Goal: Find specific page/section: Find specific page/section

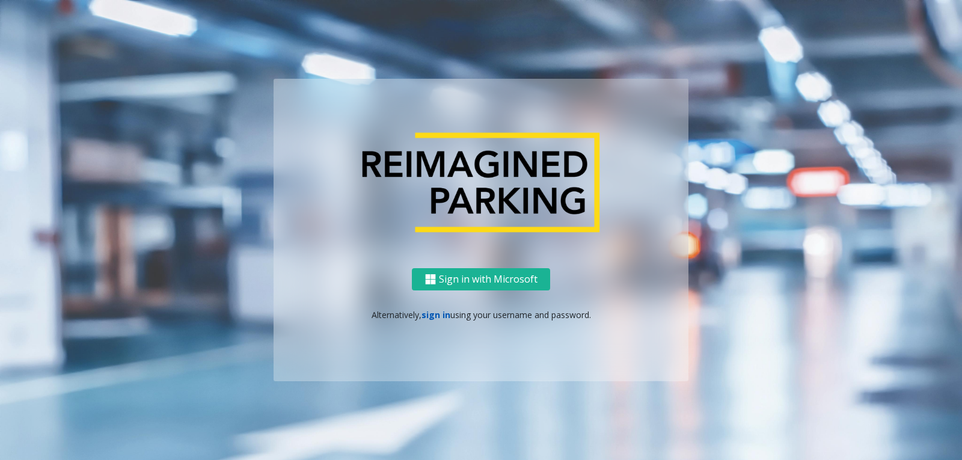
click at [437, 319] on link "sign in" at bounding box center [436, 314] width 29 height 11
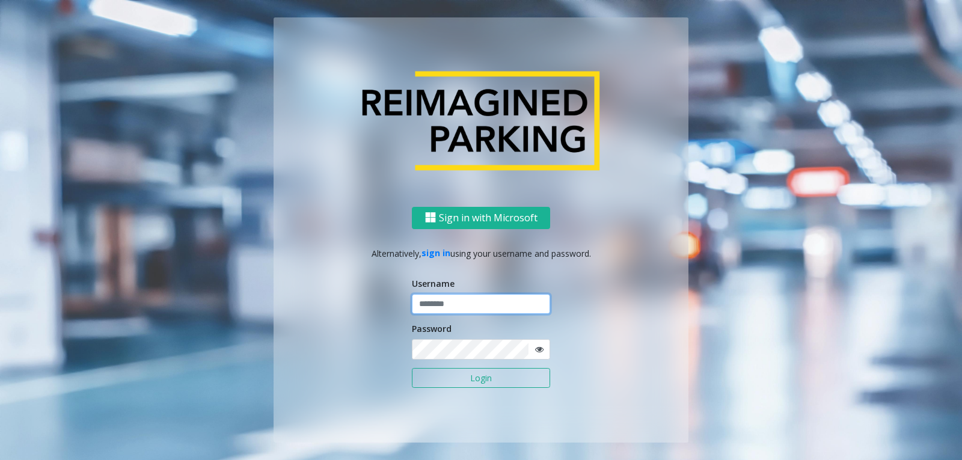
click at [442, 303] on input "text" at bounding box center [481, 304] width 138 height 20
type input "********"
click at [538, 346] on icon at bounding box center [539, 349] width 8 height 8
click at [508, 380] on button "Login" at bounding box center [481, 378] width 138 height 20
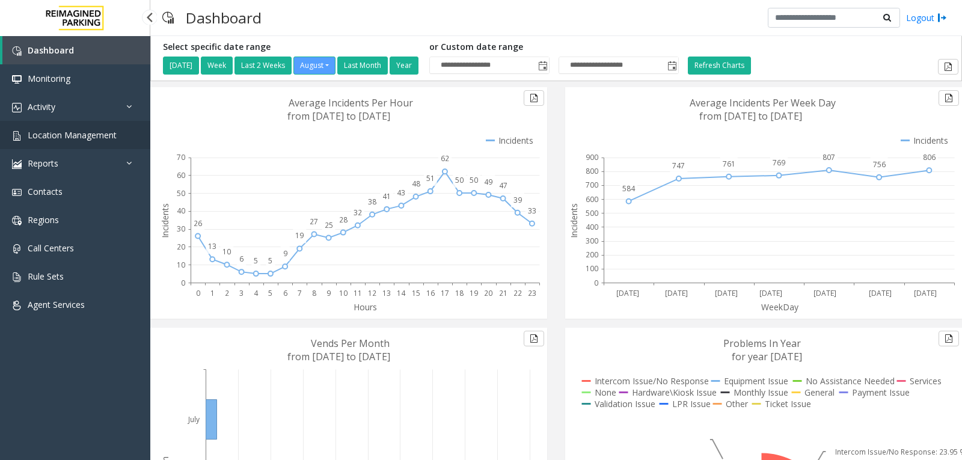
click at [74, 130] on span "Location Management" at bounding box center [72, 134] width 89 height 11
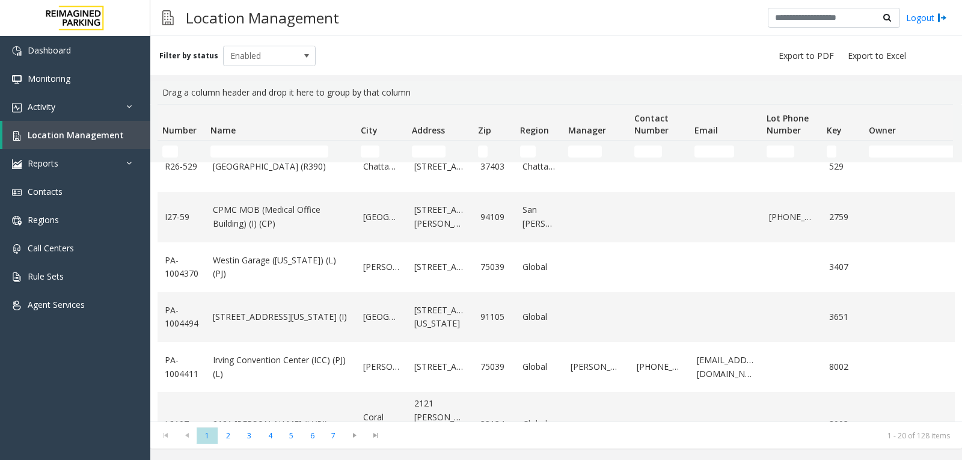
scroll to position [752, 0]
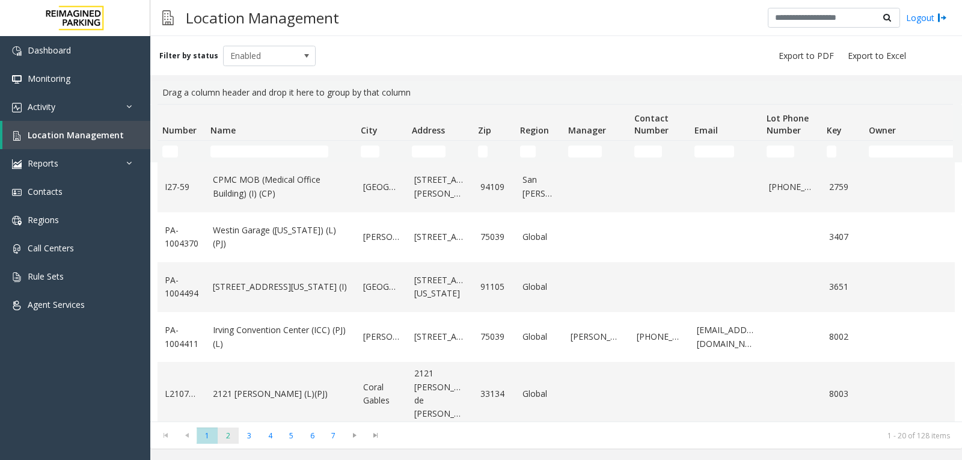
click at [231, 441] on span "2" at bounding box center [228, 436] width 21 height 16
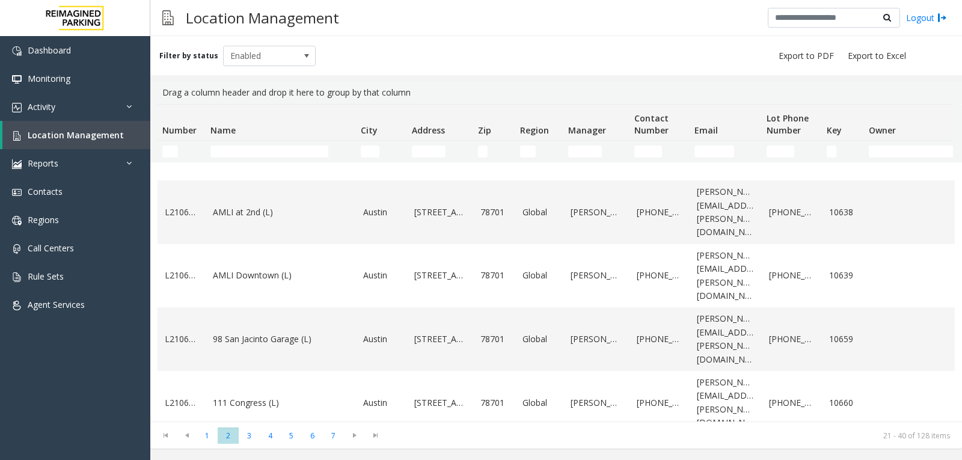
scroll to position [779, 0]
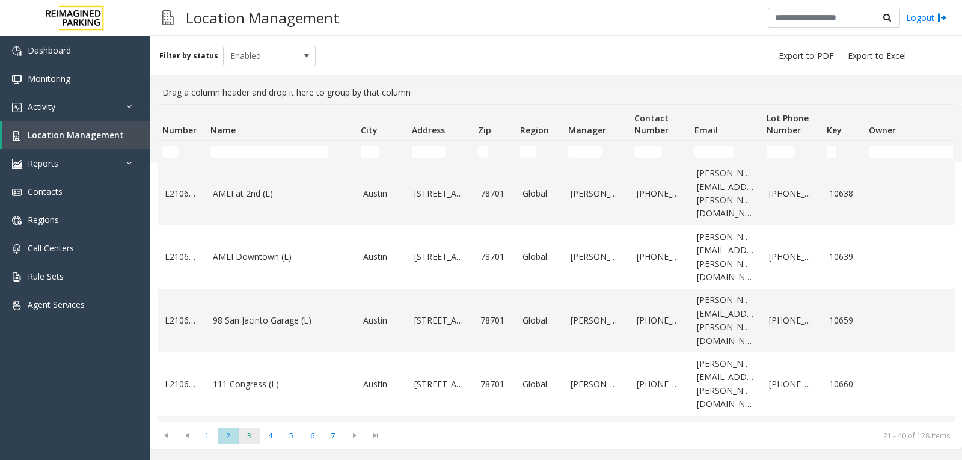
click at [254, 432] on span "3" at bounding box center [249, 436] width 21 height 16
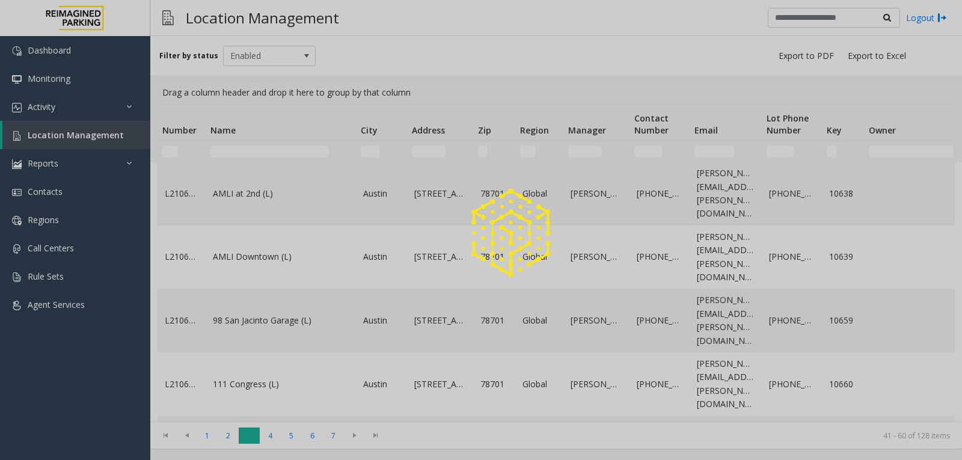
scroll to position [0, 0]
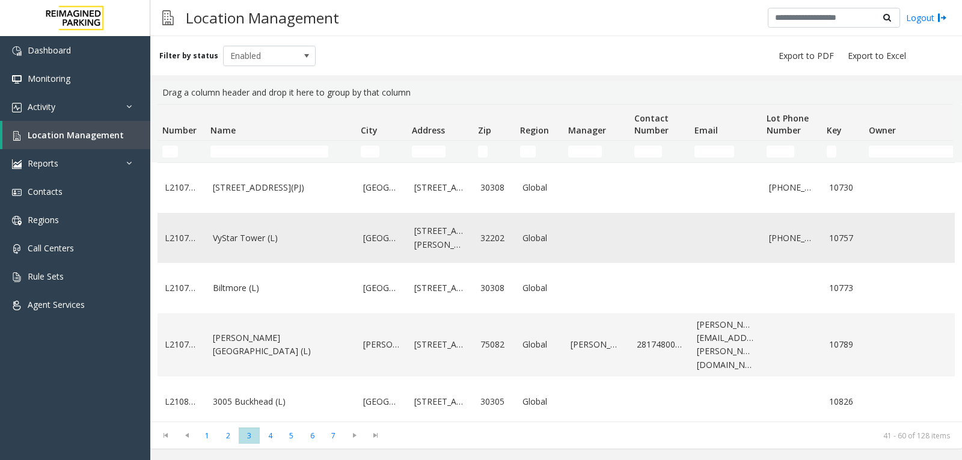
click at [305, 245] on link "VyStar Tower (L)" at bounding box center [281, 238] width 136 height 13
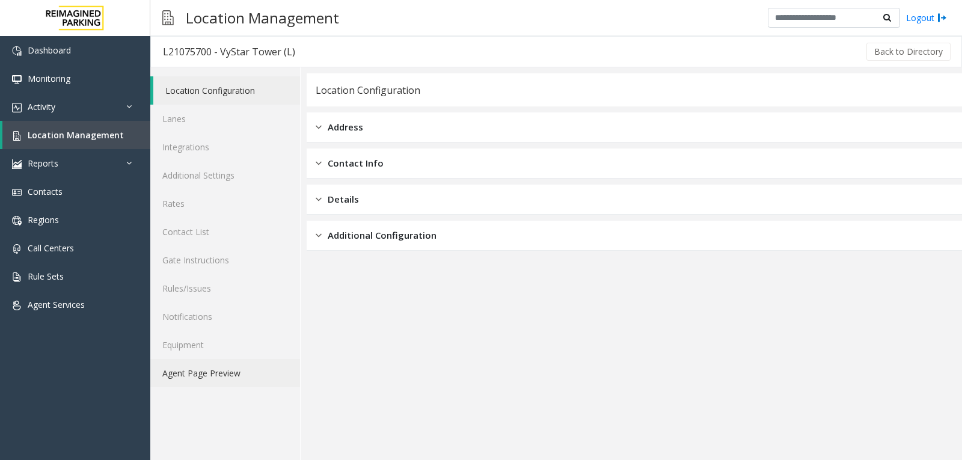
click at [216, 370] on link "Agent Page Preview" at bounding box center [225, 373] width 150 height 28
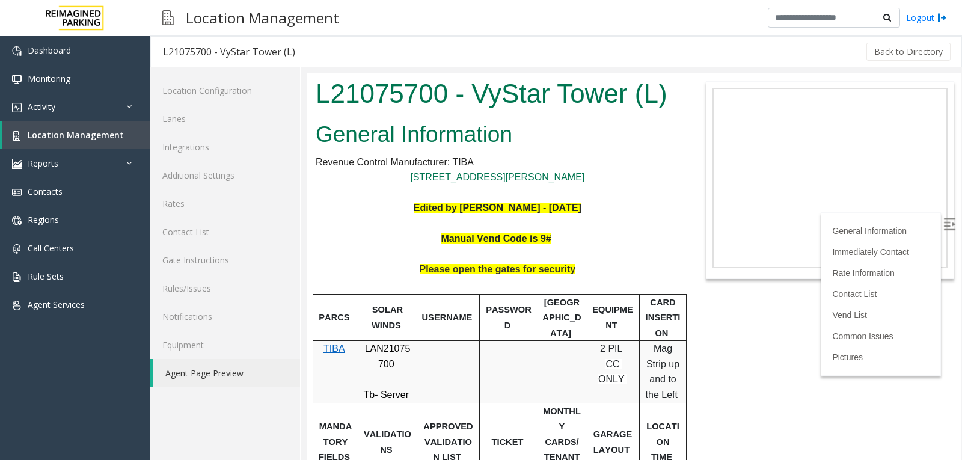
click at [944, 221] on img at bounding box center [950, 224] width 12 height 12
click at [99, 138] on span "Location Management" at bounding box center [76, 134] width 96 height 11
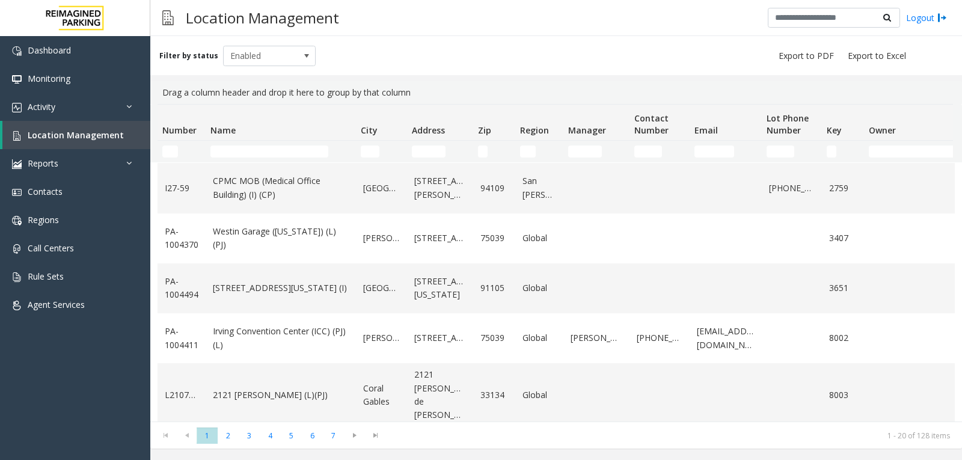
scroll to position [752, 0]
click at [245, 439] on span "3" at bounding box center [249, 436] width 21 height 16
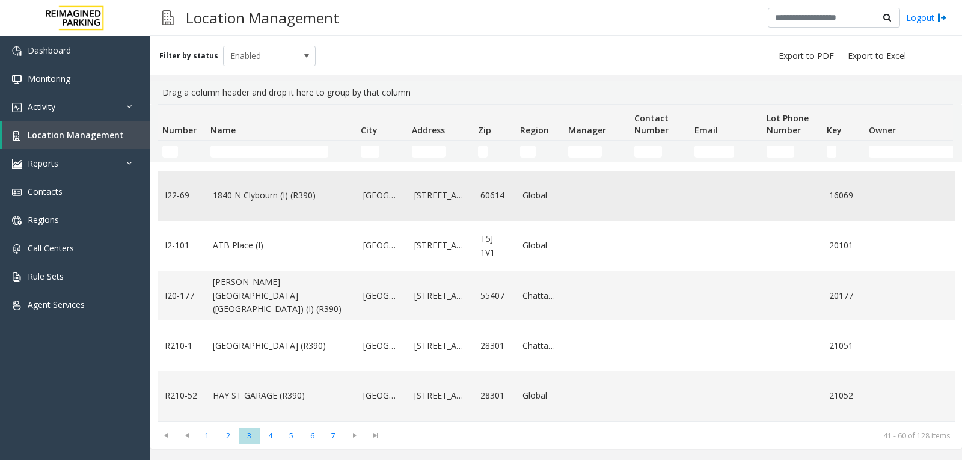
scroll to position [782, 0]
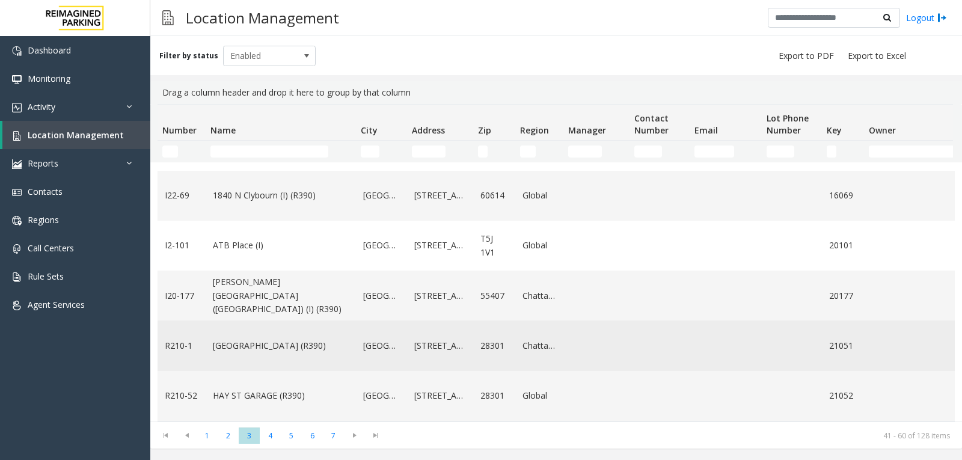
click at [342, 352] on link "[GEOGRAPHIC_DATA] (R390)" at bounding box center [281, 345] width 136 height 13
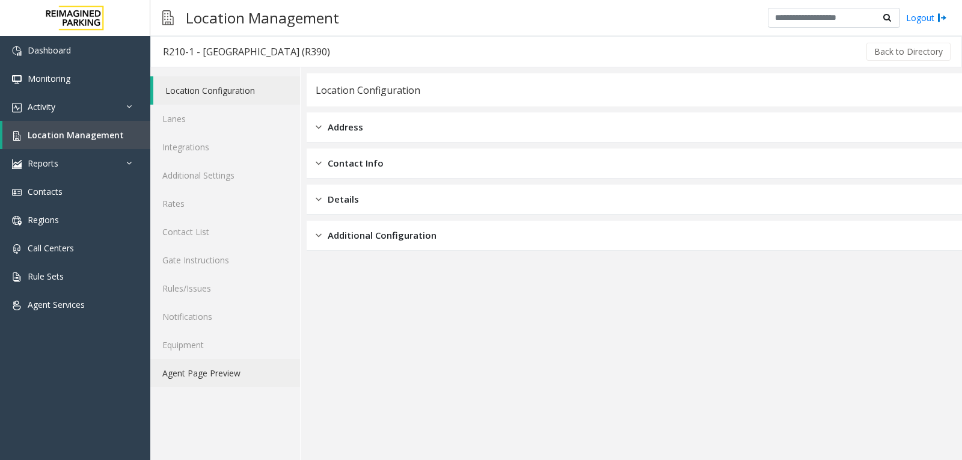
click at [235, 378] on link "Agent Page Preview" at bounding box center [225, 373] width 150 height 28
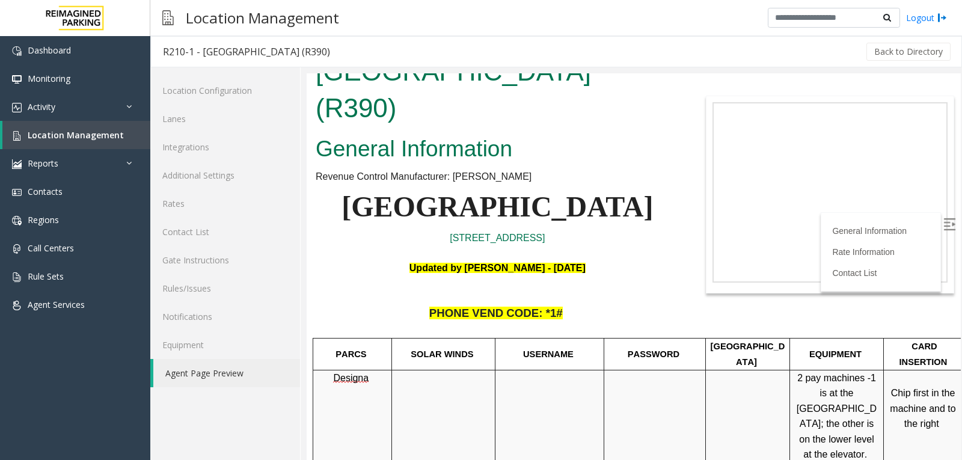
scroll to position [60, 0]
click at [945, 227] on img at bounding box center [950, 224] width 12 height 12
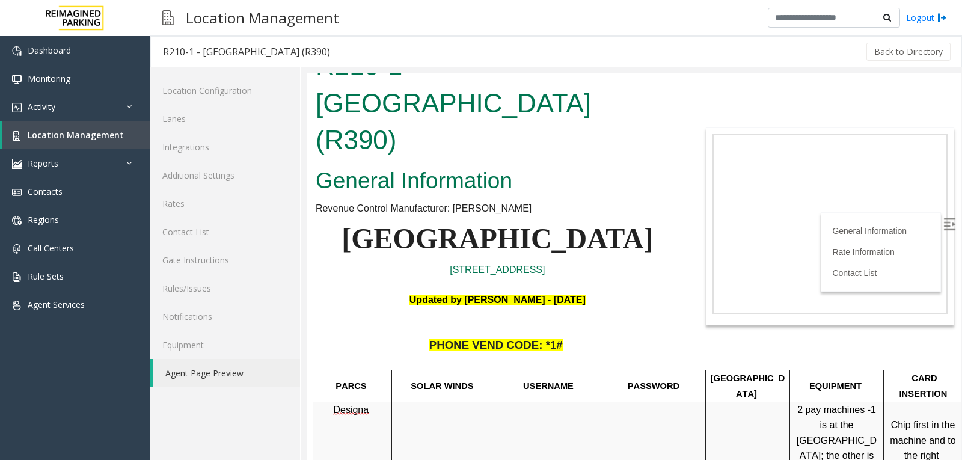
scroll to position [0, 0]
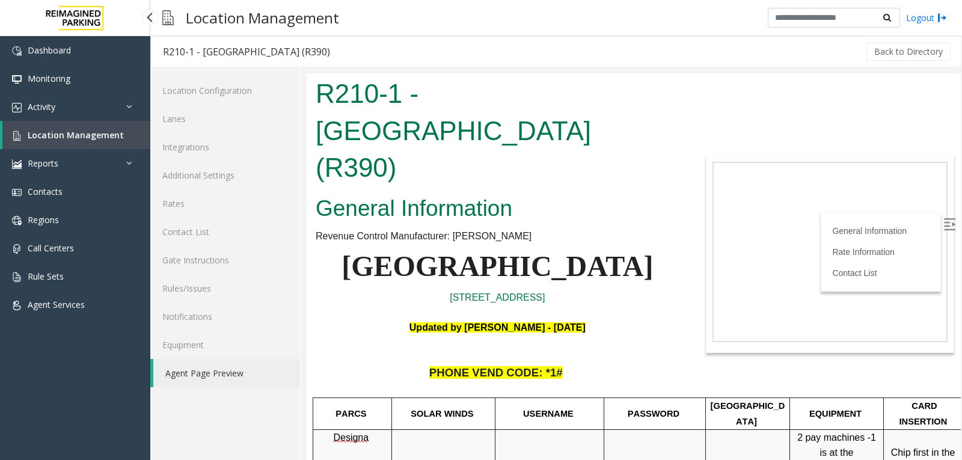
click at [116, 129] on span "Location Management" at bounding box center [76, 134] width 96 height 11
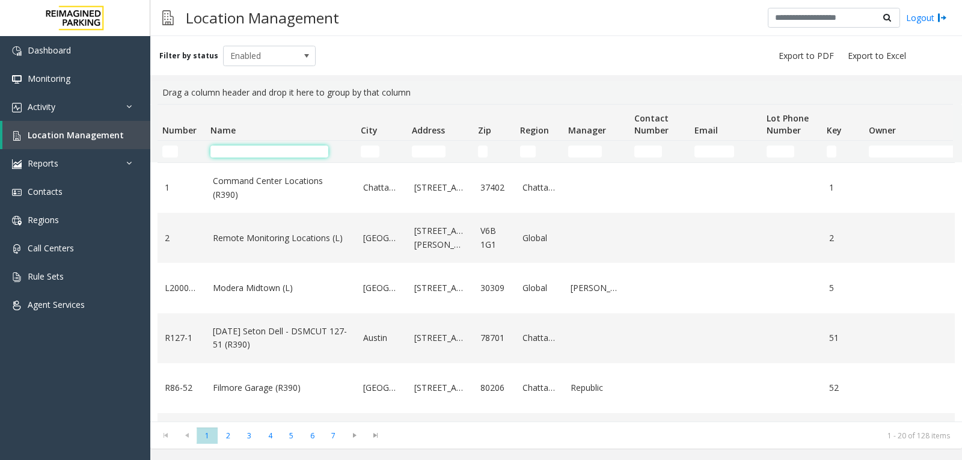
click at [260, 154] on input "Name Filter" at bounding box center [269, 152] width 118 height 12
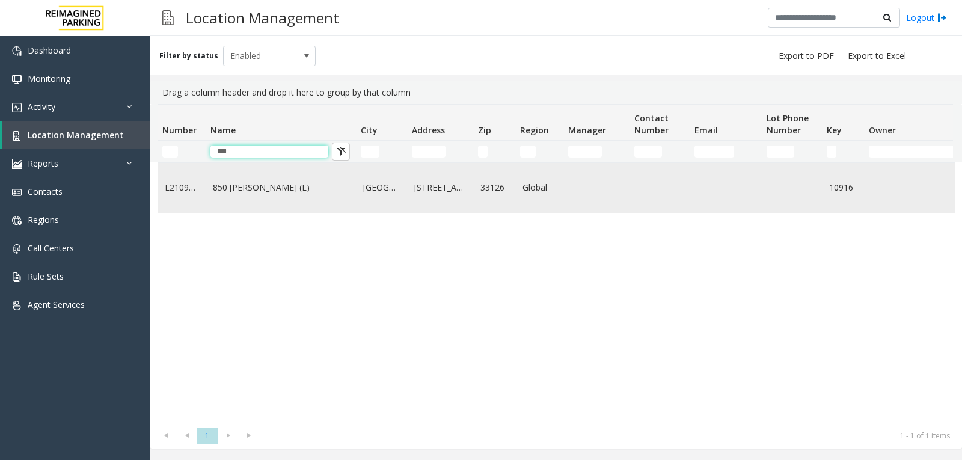
type input "***"
click at [274, 195] on td "850 [PERSON_NAME] (L)" at bounding box center [281, 188] width 150 height 50
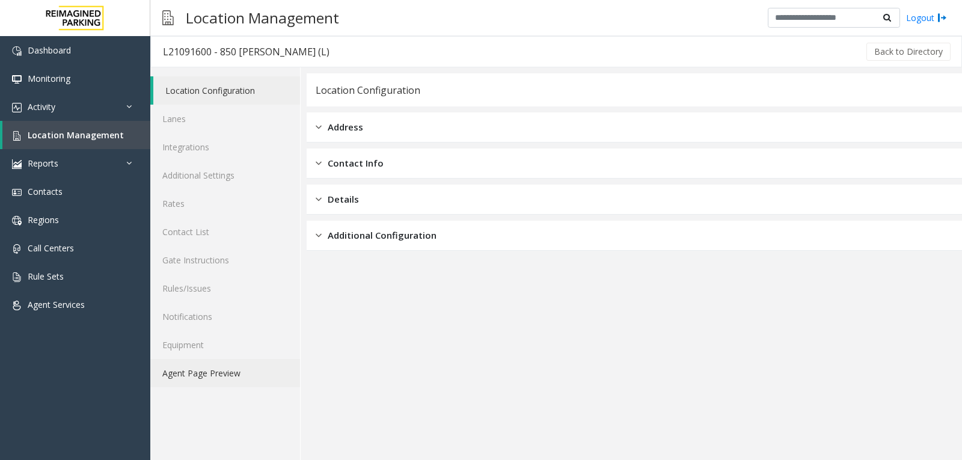
click at [241, 385] on link "Agent Page Preview" at bounding box center [225, 373] width 150 height 28
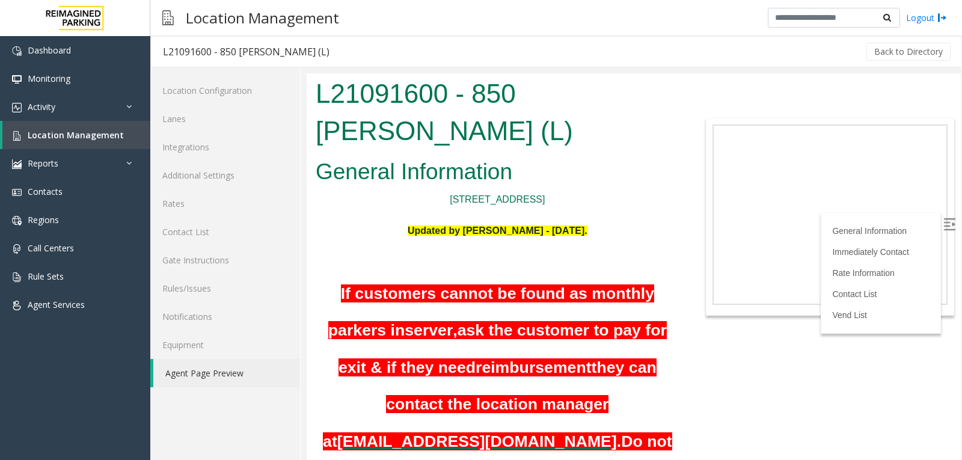
click at [944, 225] on img at bounding box center [950, 224] width 12 height 12
click at [219, 374] on link "Agent Page Preview" at bounding box center [226, 373] width 147 height 28
click at [81, 138] on span "Location Management" at bounding box center [76, 134] width 96 height 11
